Goal: Information Seeking & Learning: Learn about a topic

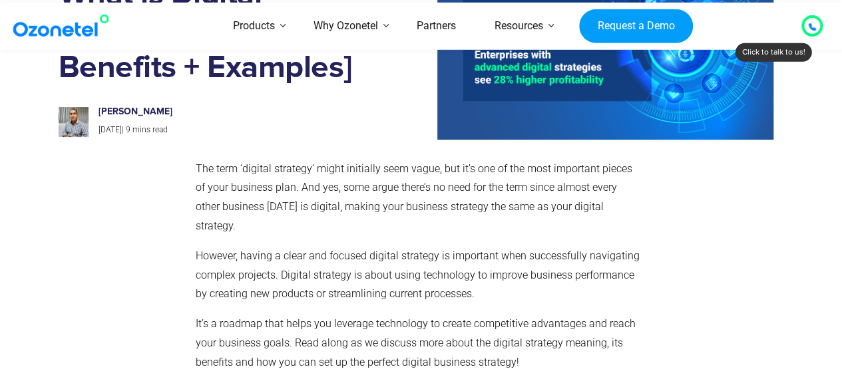
scroll to position [151, 0]
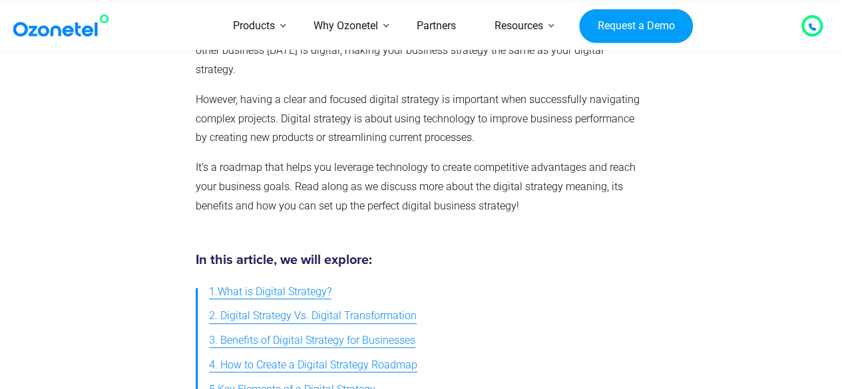
scroll to position [338, 0]
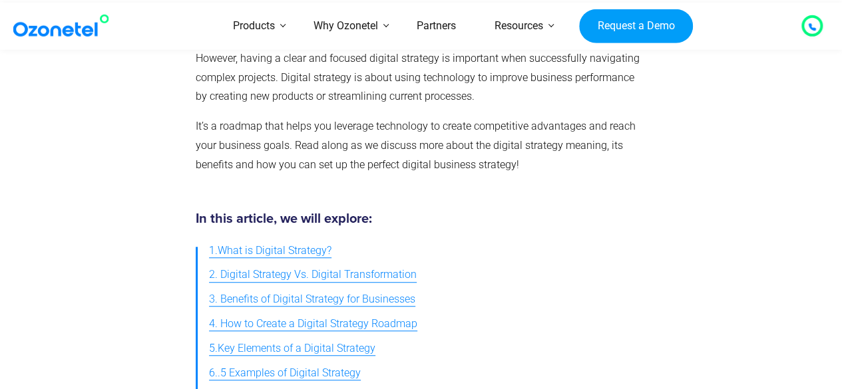
click at [268, 242] on span "1.What is Digital Strategy?" at bounding box center [270, 251] width 122 height 19
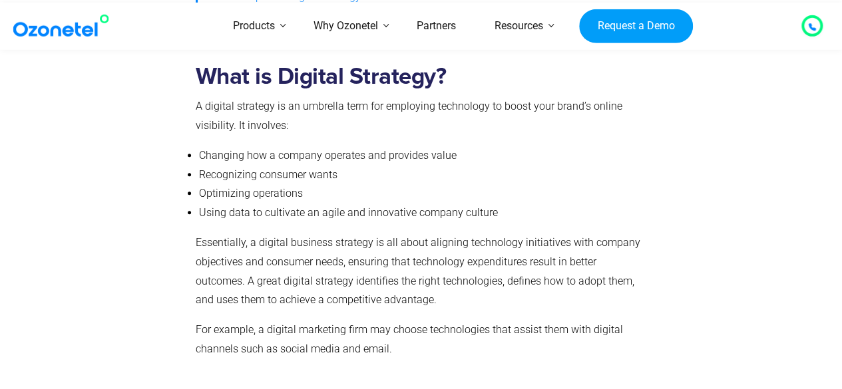
scroll to position [704, 0]
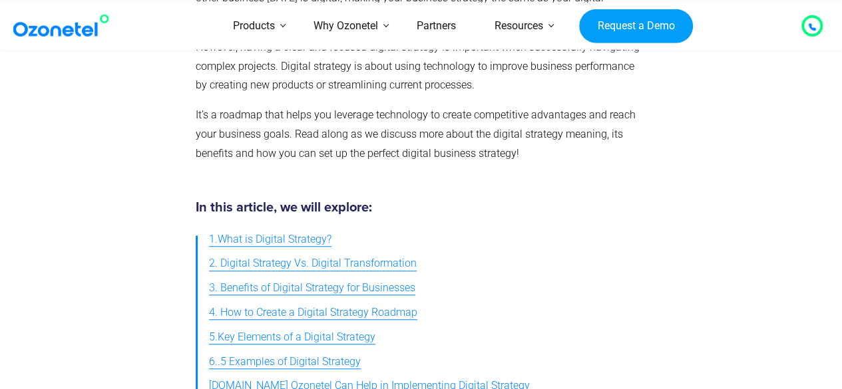
scroll to position [338, 0]
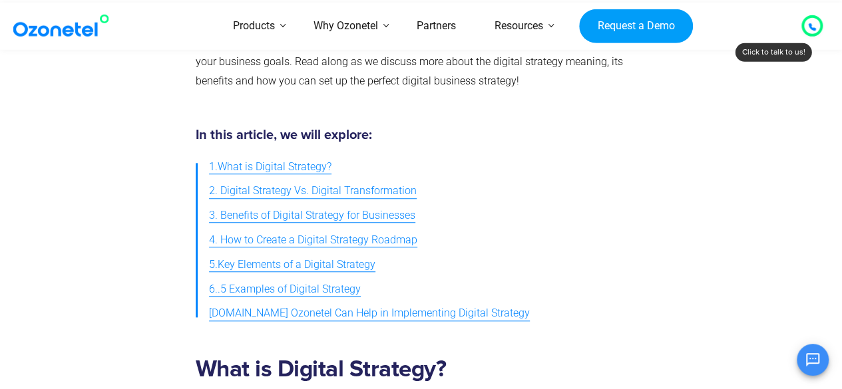
scroll to position [432, 0]
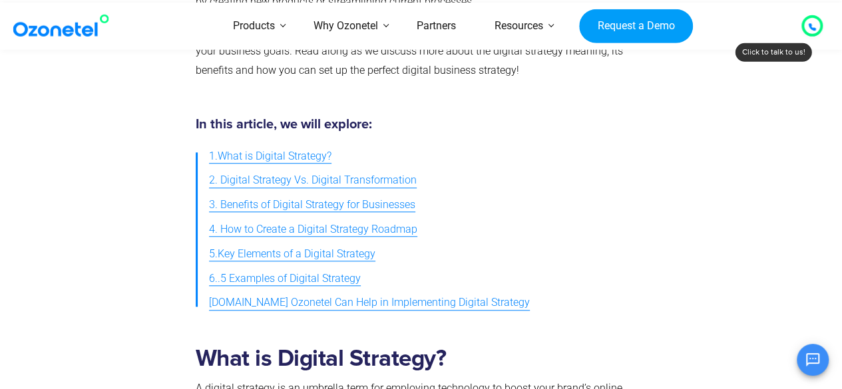
drag, startPoint x: 846, startPoint y: 14, endPoint x: 849, endPoint y: 33, distance: 18.9
click at [363, 245] on span "5.Key Elements of a Digital Strategy" at bounding box center [292, 254] width 166 height 19
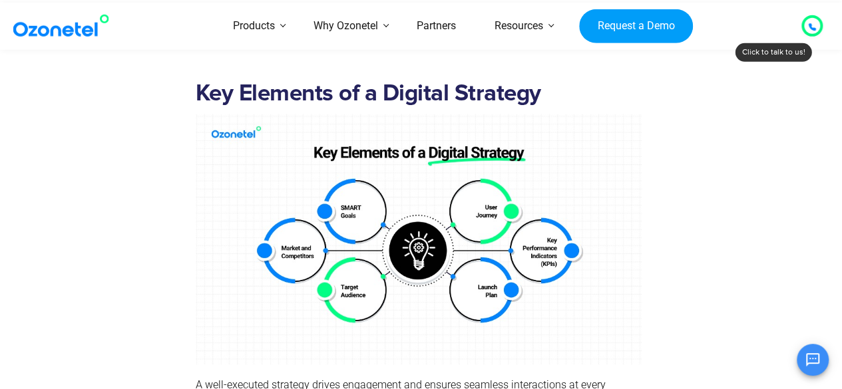
scroll to position [4299, 0]
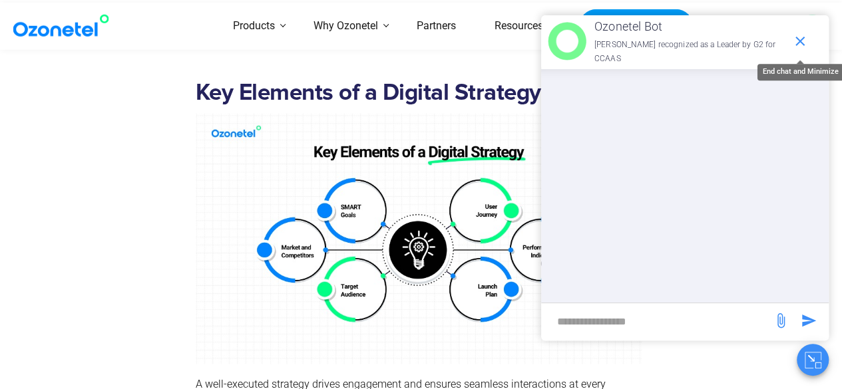
click at [801, 39] on icon "end chat or minimize" at bounding box center [799, 41] width 9 height 9
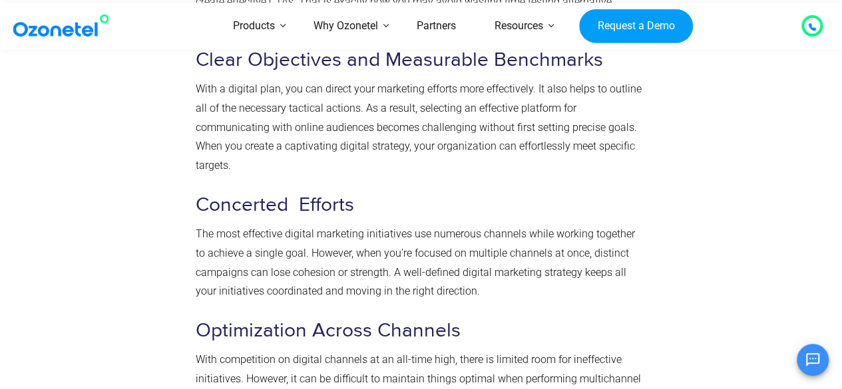
scroll to position [1861, 0]
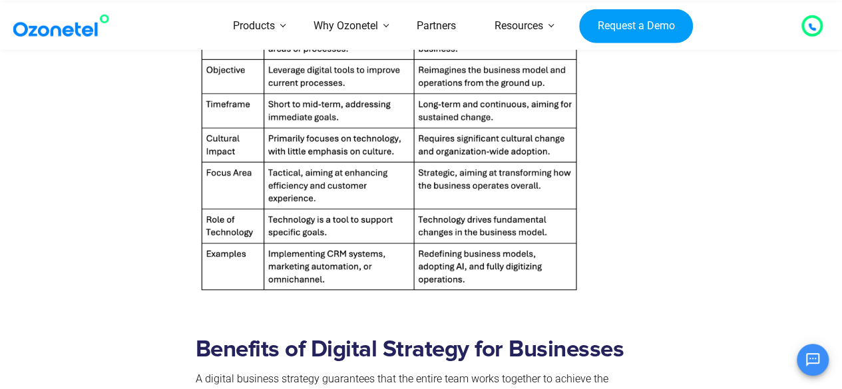
scroll to position [1277, 0]
